Goal: Task Accomplishment & Management: Complete application form

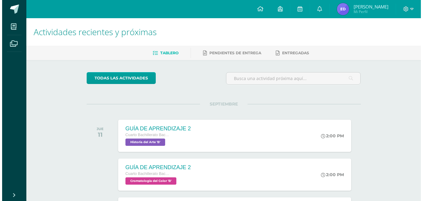
scroll to position [176, 0]
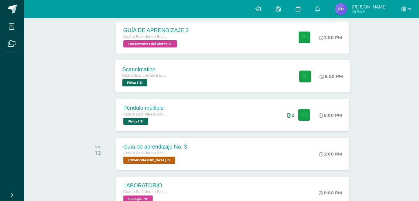
click at [223, 83] on div "Scannimation Cuarto Bachillerato Bachillerato en CCLL con Orientación en Diseño…" at bounding box center [233, 76] width 236 height 32
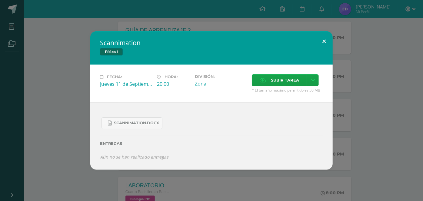
click at [319, 42] on button at bounding box center [324, 41] width 17 height 21
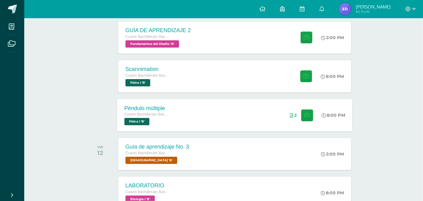
click at [208, 111] on div "Péndulo múltiple Cuarto Bachillerato Bachillerato en CCLL con Orientación en Di…" at bounding box center [235, 115] width 236 height 32
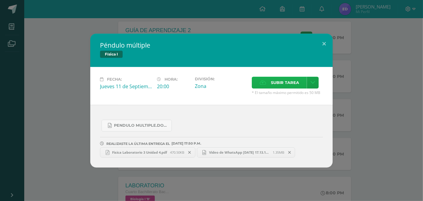
click at [262, 82] on icon at bounding box center [263, 83] width 6 height 4
click at [0, 0] on input "Subir tarea" at bounding box center [0, 0] width 0 height 0
click at [161, 153] on span "Fisica Laboratorio 3 Unidad 4.pdf" at bounding box center [139, 152] width 61 height 5
click at [288, 77] on span "Subir tarea" at bounding box center [285, 82] width 28 height 11
click at [0, 0] on input "Subir tarea" at bounding box center [0, 0] width 0 height 0
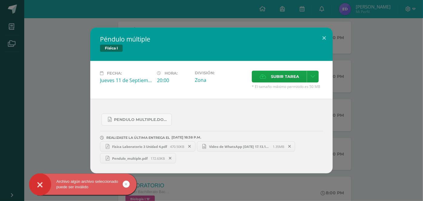
click at [139, 161] on link "Pendulo_multiple.pdf 172.63KB" at bounding box center [138, 158] width 76 height 10
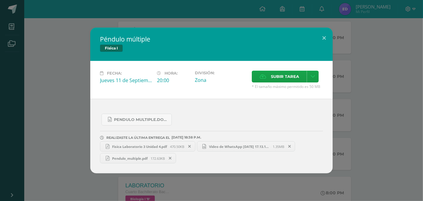
click at [191, 147] on icon at bounding box center [190, 146] width 3 height 4
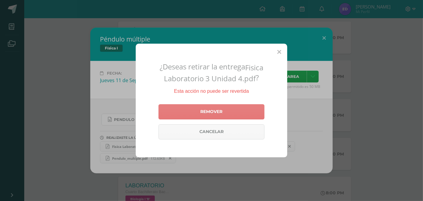
click at [206, 116] on link "Remover" at bounding box center [212, 111] width 106 height 15
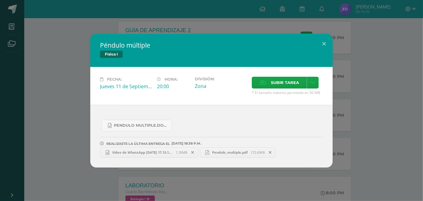
click at [209, 154] on icon at bounding box center [208, 152] width 4 height 5
